Goal: Transaction & Acquisition: Obtain resource

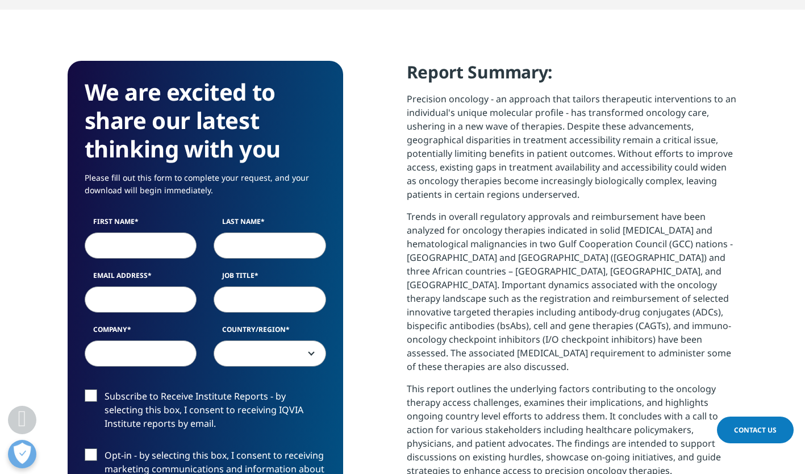
scroll to position [509, 0]
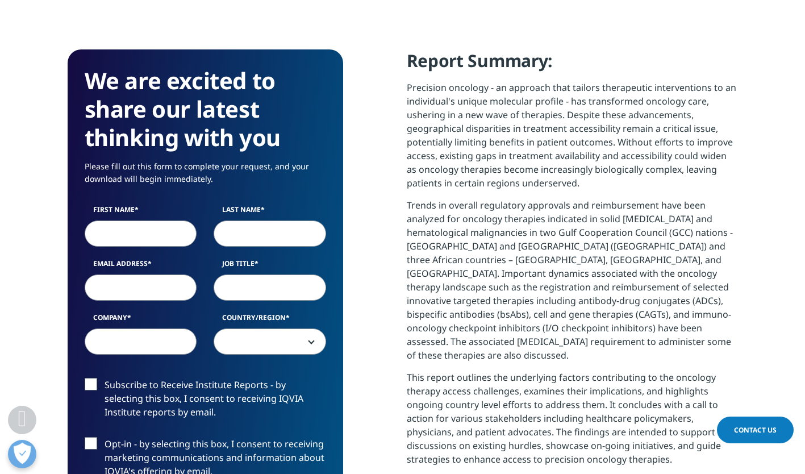
click at [131, 232] on input "First Name" at bounding box center [141, 233] width 112 height 26
type input "zhaoxue"
type input "Yu"
type input "luke.yu@crownbio.com"
type input "Crown Bioscience"
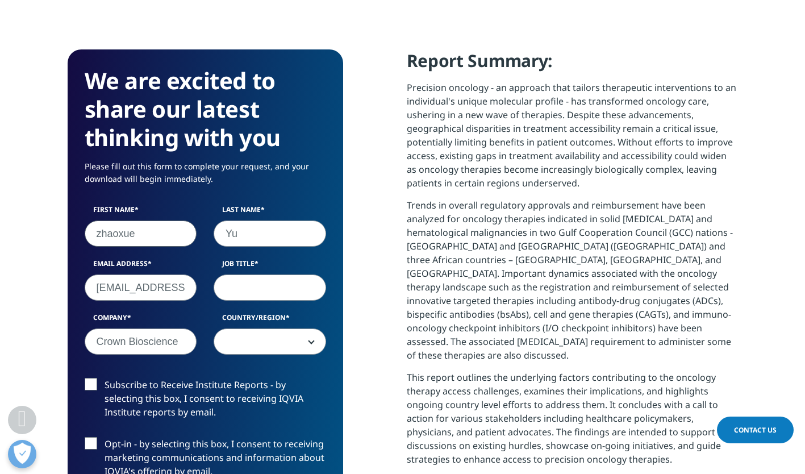
select select "[GEOGRAPHIC_DATA]"
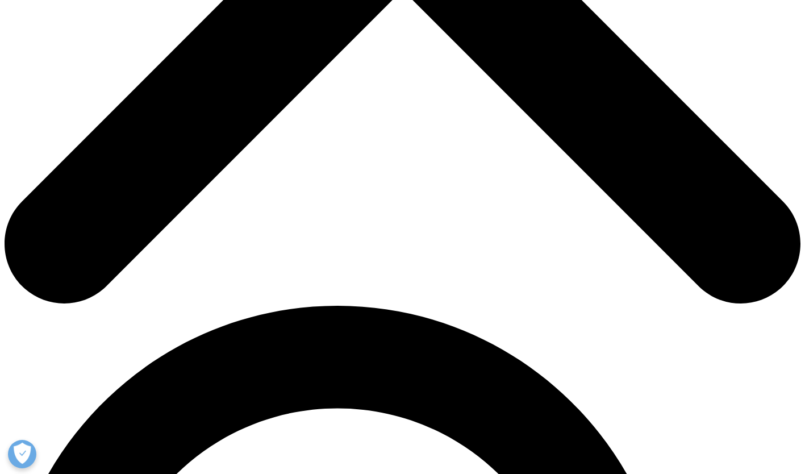
type input "Luke"
type input "Yu"
type input "yuzhaoxue@gmail.com"
type input "115893649"
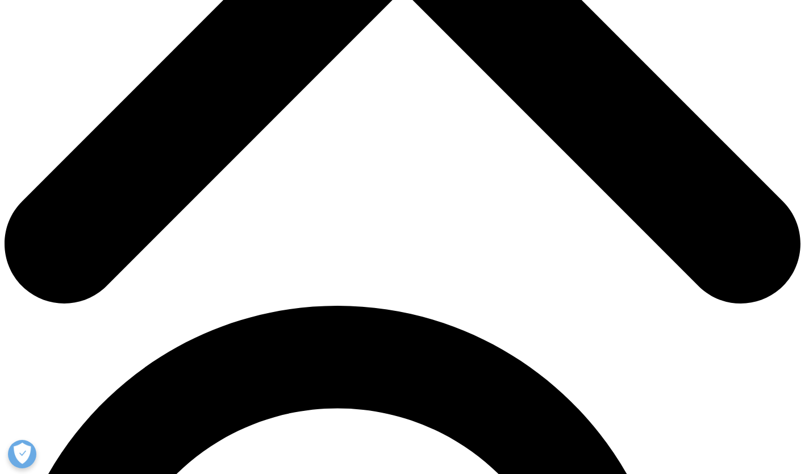
type input "Luke"
select select "[GEOGRAPHIC_DATA]"
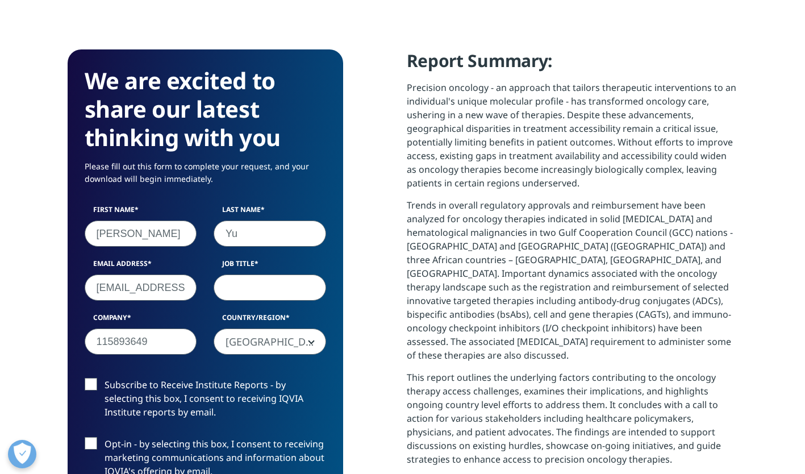
click at [257, 290] on input "Job Title" at bounding box center [270, 287] width 112 height 26
click at [226, 290] on input "Global Scientific Operations" at bounding box center [270, 287] width 112 height 26
type input "SVP, Global Scientific Operations"
drag, startPoint x: 164, startPoint y: 345, endPoint x: 67, endPoint y: 333, distance: 97.3
click at [68, 333] on div "We are excited to share our latest thinking with you Please fill out this form …" at bounding box center [206, 363] width 276 height 628
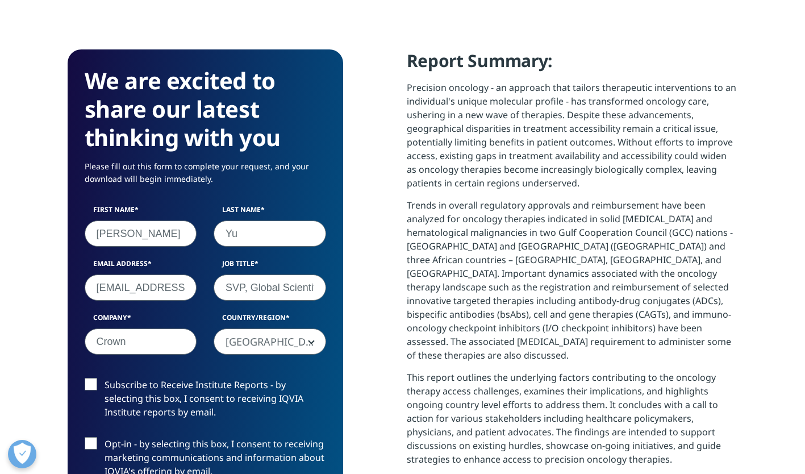
type input "Crown Bioscience"
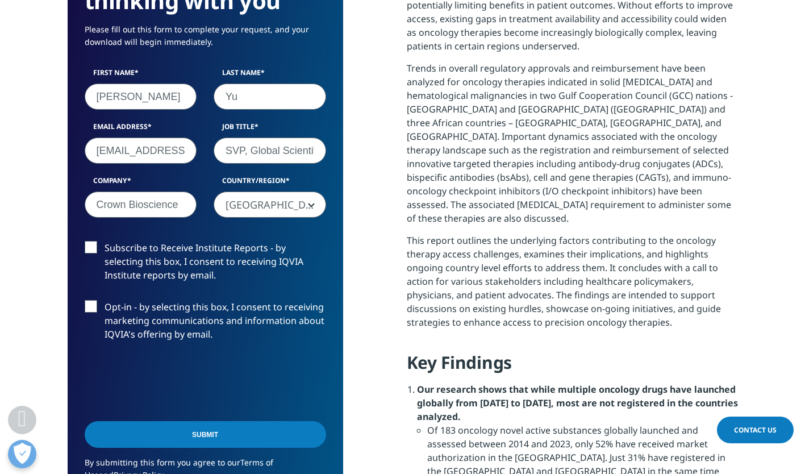
scroll to position [666, 0]
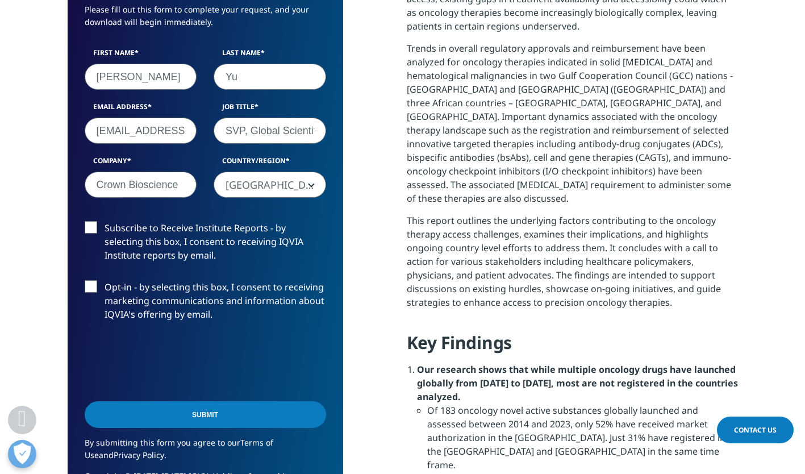
click at [87, 287] on label "Opt-in - by selecting this box, I consent to receiving marketing communications…" at bounding box center [205, 303] width 241 height 47
click at [105, 280] on input "Opt-in - by selecting this box, I consent to receiving marketing communications…" at bounding box center [105, 280] width 0 height 0
click at [93, 227] on label "Subscribe to Receive Institute Reports - by selecting this box, I consent to re…" at bounding box center [205, 244] width 241 height 47
click at [105, 221] on input "Subscribe to Receive Institute Reports - by selecting this box, I consent to re…" at bounding box center [105, 221] width 0 height 0
click at [206, 415] on input "Submit" at bounding box center [205, 414] width 241 height 27
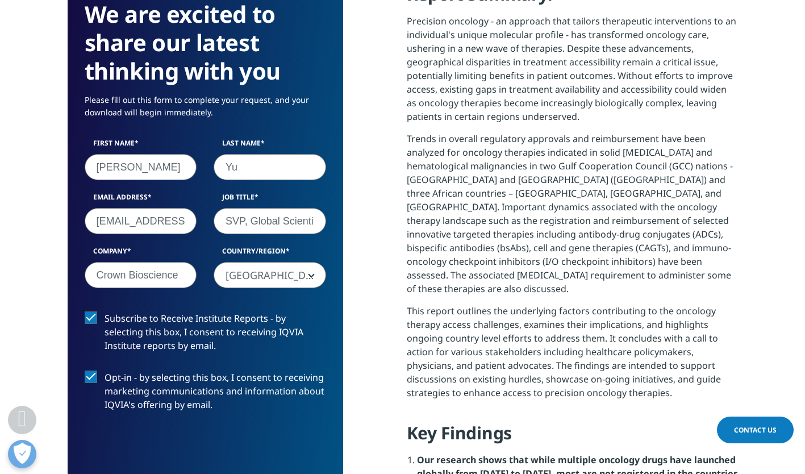
scroll to position [6, 6]
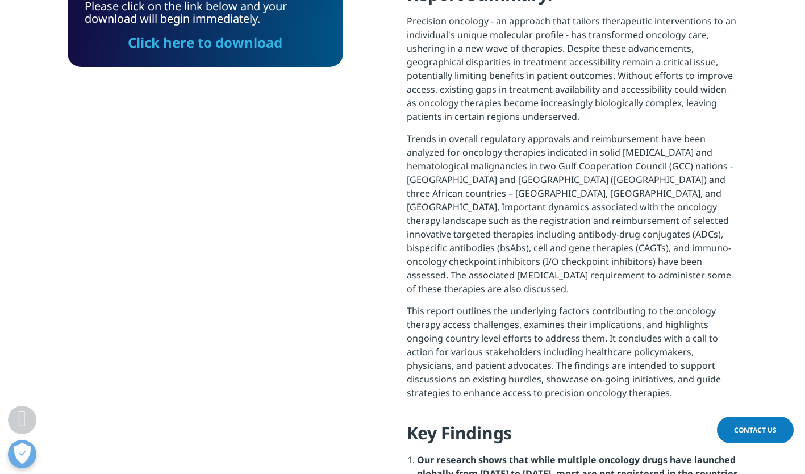
click at [226, 43] on link "Click here to download" at bounding box center [205, 42] width 155 height 19
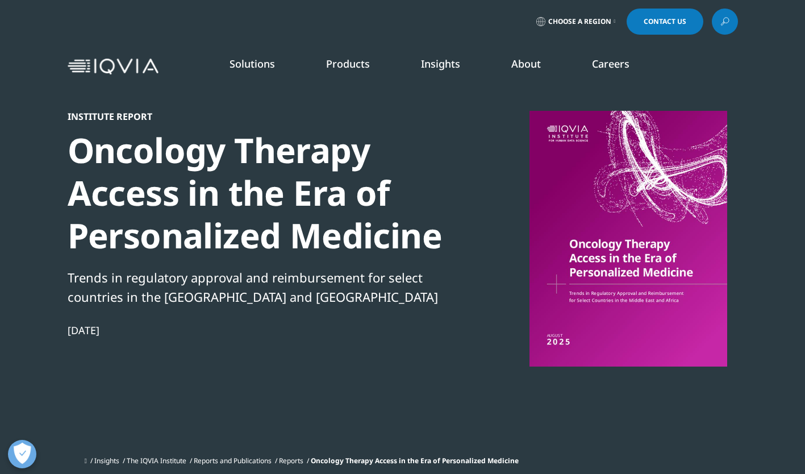
scroll to position [1115, 670]
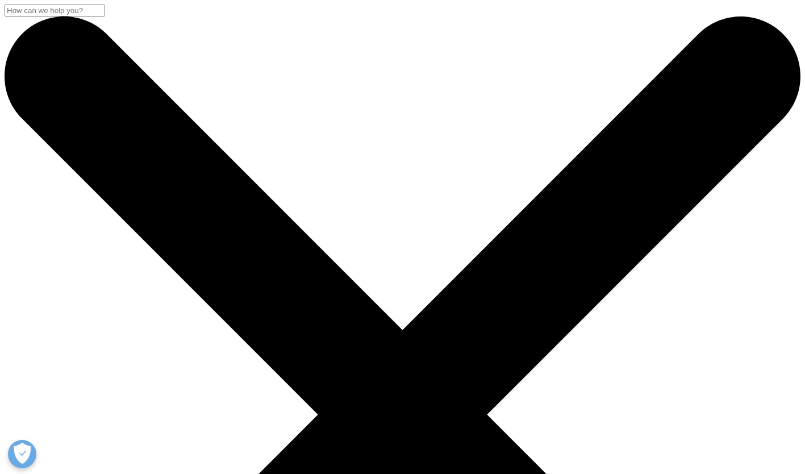
scroll to position [1115, 670]
